Goal: Information Seeking & Learning: Learn about a topic

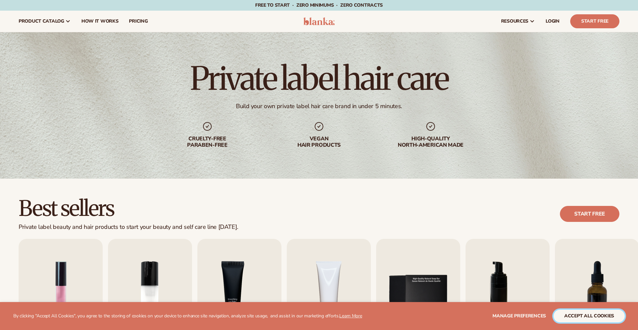
click at [585, 311] on button "accept all cookies" at bounding box center [589, 315] width 71 height 13
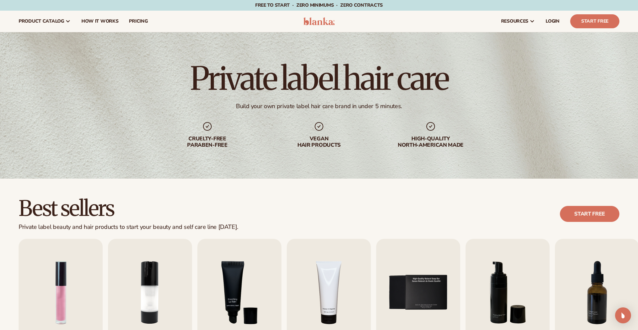
scroll to position [100, 0]
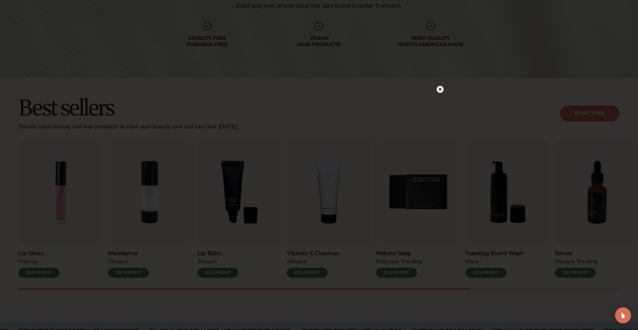
click at [442, 89] on circle at bounding box center [440, 89] width 7 height 7
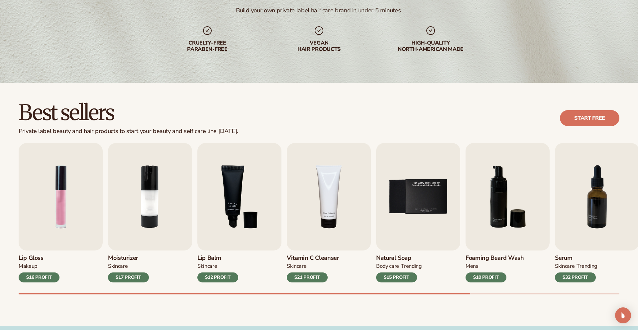
scroll to position [0, 0]
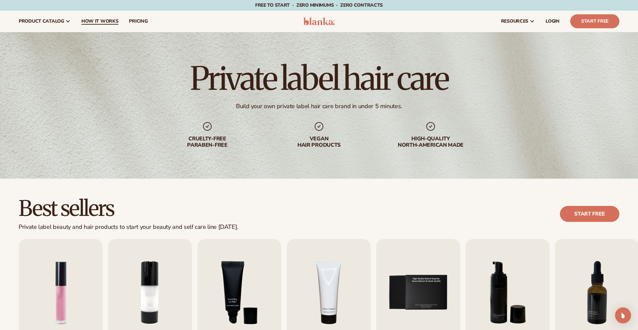
click at [94, 17] on link "How It Works" at bounding box center [100, 21] width 48 height 21
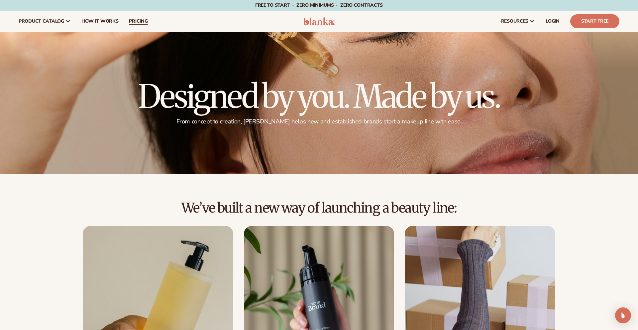
click at [130, 21] on span "pricing" at bounding box center [138, 21] width 19 height 5
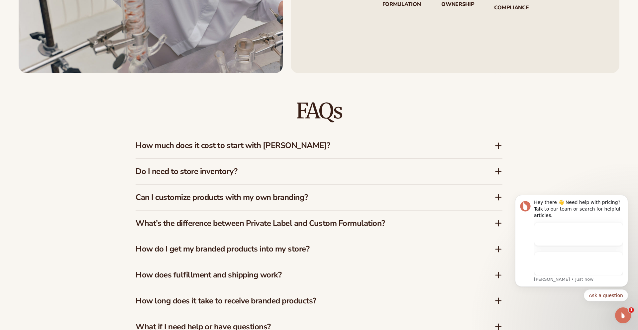
click at [255, 143] on h3 "How much does it cost to start with Blanka?" at bounding box center [305, 146] width 339 height 10
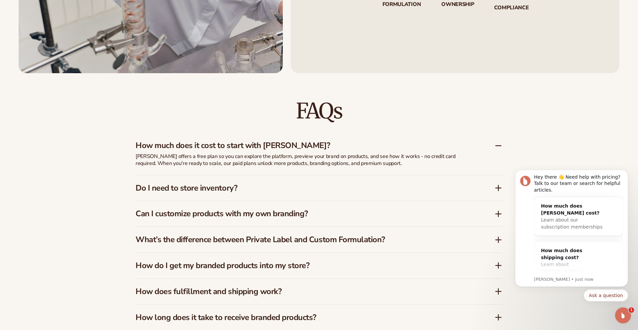
scroll to position [1066, 0]
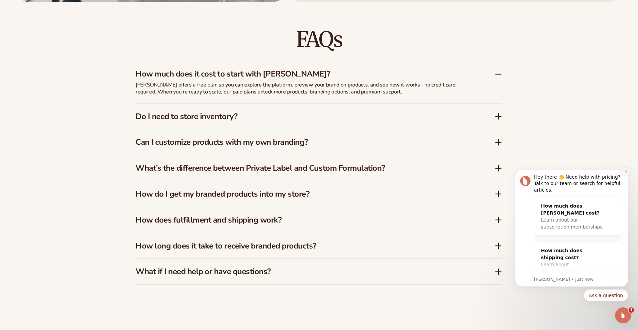
click at [625, 172] on icon "Dismiss notification" at bounding box center [626, 171] width 2 height 2
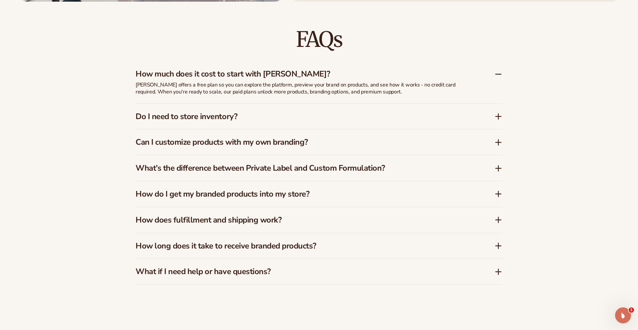
click at [228, 121] on h3 "Do I need to store inventory?" at bounding box center [305, 117] width 339 height 10
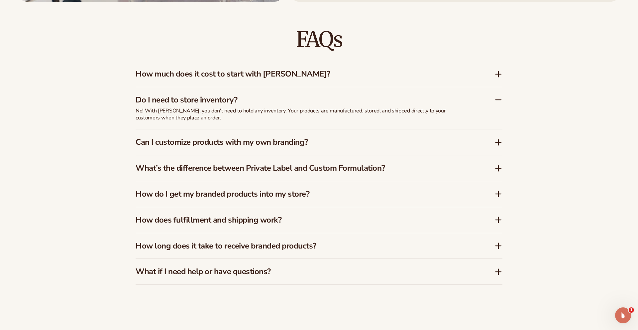
click at [335, 172] on h3 "What’s the difference between Private Label and Custom Formulation?" at bounding box center [305, 168] width 339 height 10
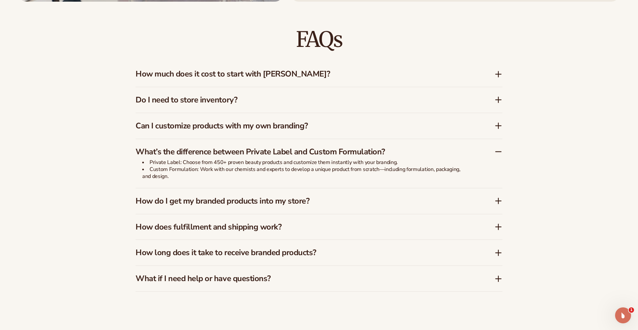
click at [273, 206] on div "How do I get my branded products into my store?" at bounding box center [319, 201] width 367 height 26
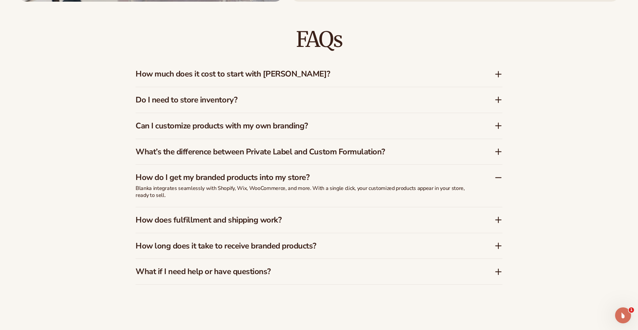
click at [273, 223] on h3 "How does fulfillment and shipping work?" at bounding box center [305, 220] width 339 height 10
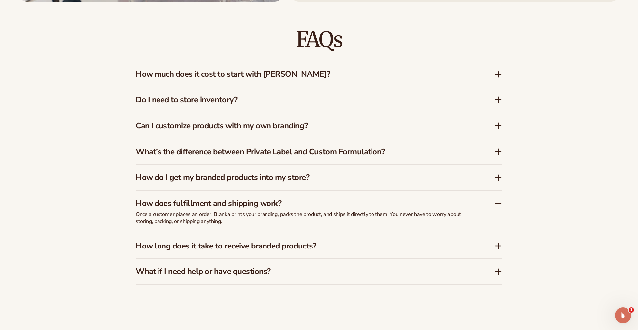
click at [303, 243] on h3 "How long does it take to receive branded products?" at bounding box center [305, 246] width 339 height 10
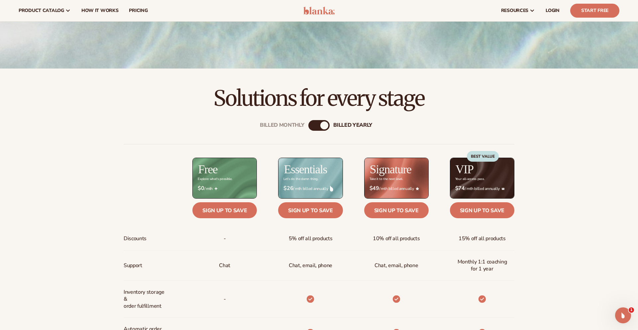
scroll to position [0, 0]
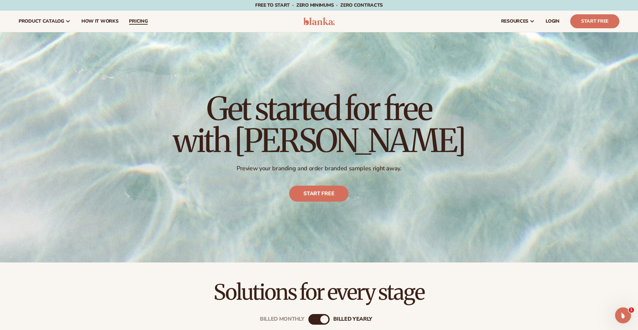
click at [138, 21] on span "pricing" at bounding box center [138, 21] width 19 height 5
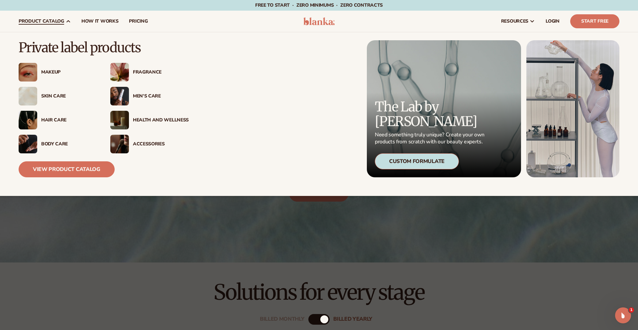
click at [58, 124] on div "Hair Care" at bounding box center [58, 120] width 78 height 19
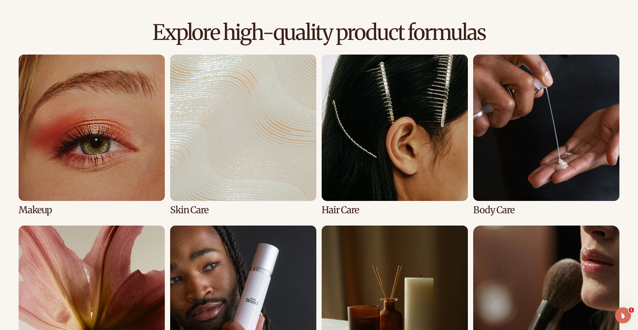
scroll to position [545, 0]
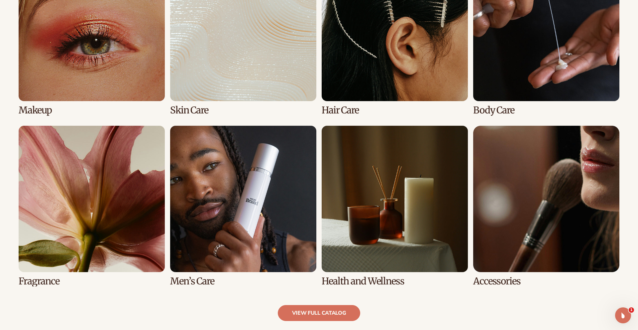
click at [416, 66] on link "3 / 8" at bounding box center [395, 35] width 146 height 161
